Goal: Task Accomplishment & Management: Manage account settings

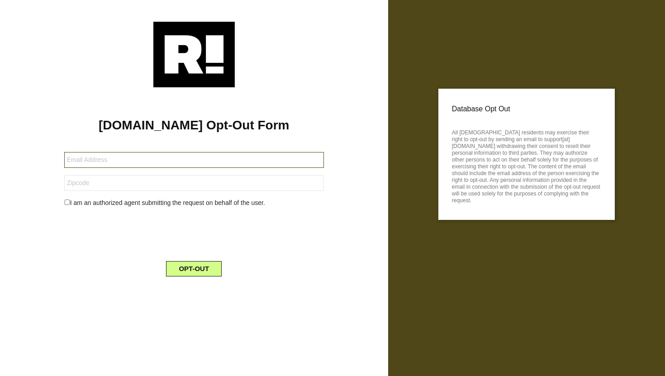
click at [110, 162] on input "text" at bounding box center [194, 160] width 260 height 16
type input "[PERSON_NAME][EMAIL_ADDRESS][DOMAIN_NAME]"
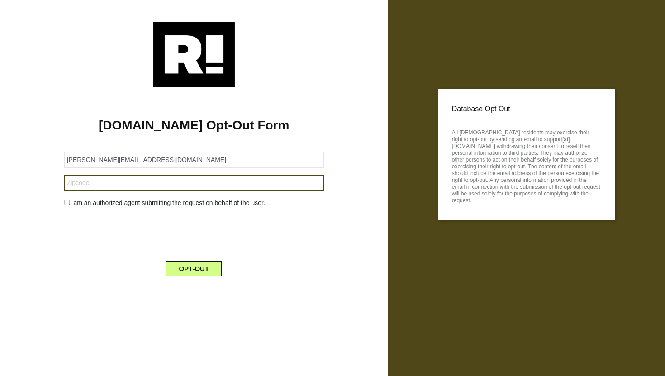
type input "02171"
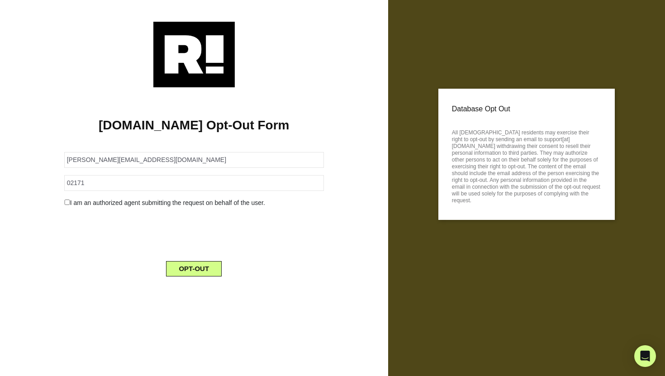
click at [66, 203] on input "checkbox" at bounding box center [67, 202] width 6 height 5
checkbox input "false"
click at [195, 267] on button "OPT-OUT" at bounding box center [194, 268] width 56 height 15
